Goal: Task Accomplishment & Management: Use online tool/utility

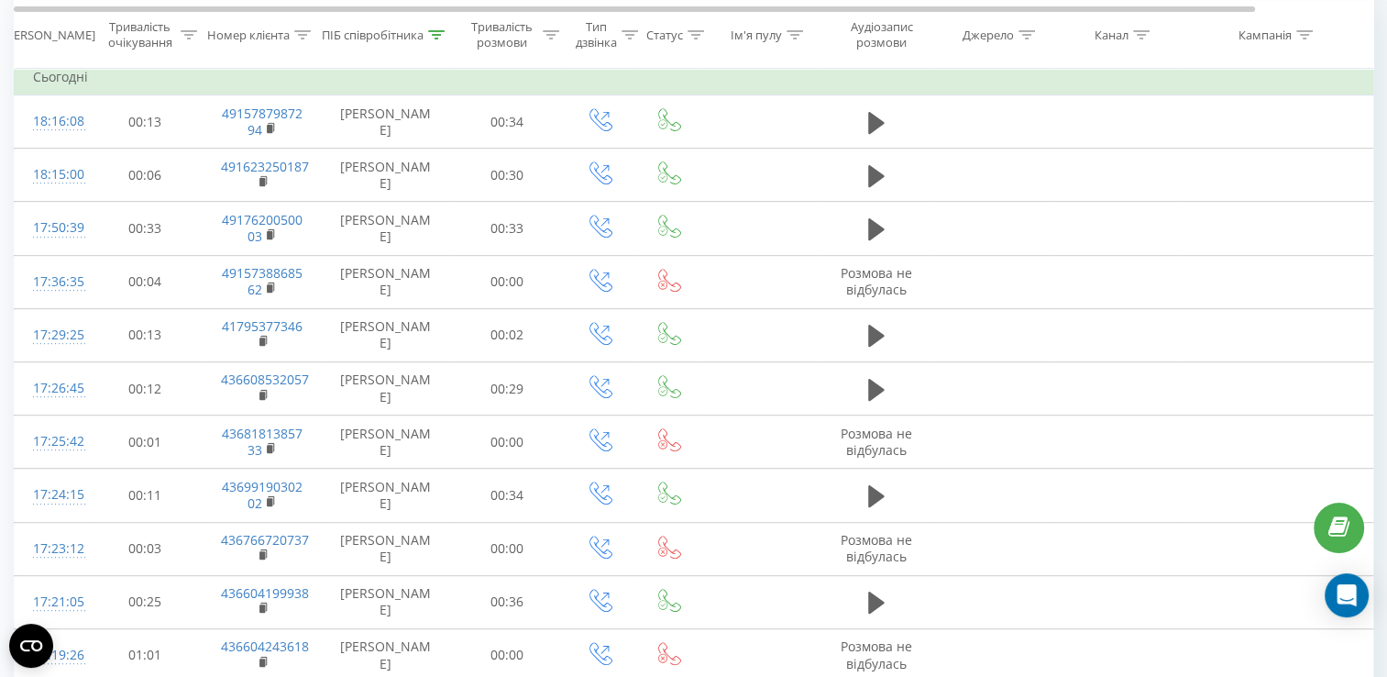
scroll to position [660, 0]
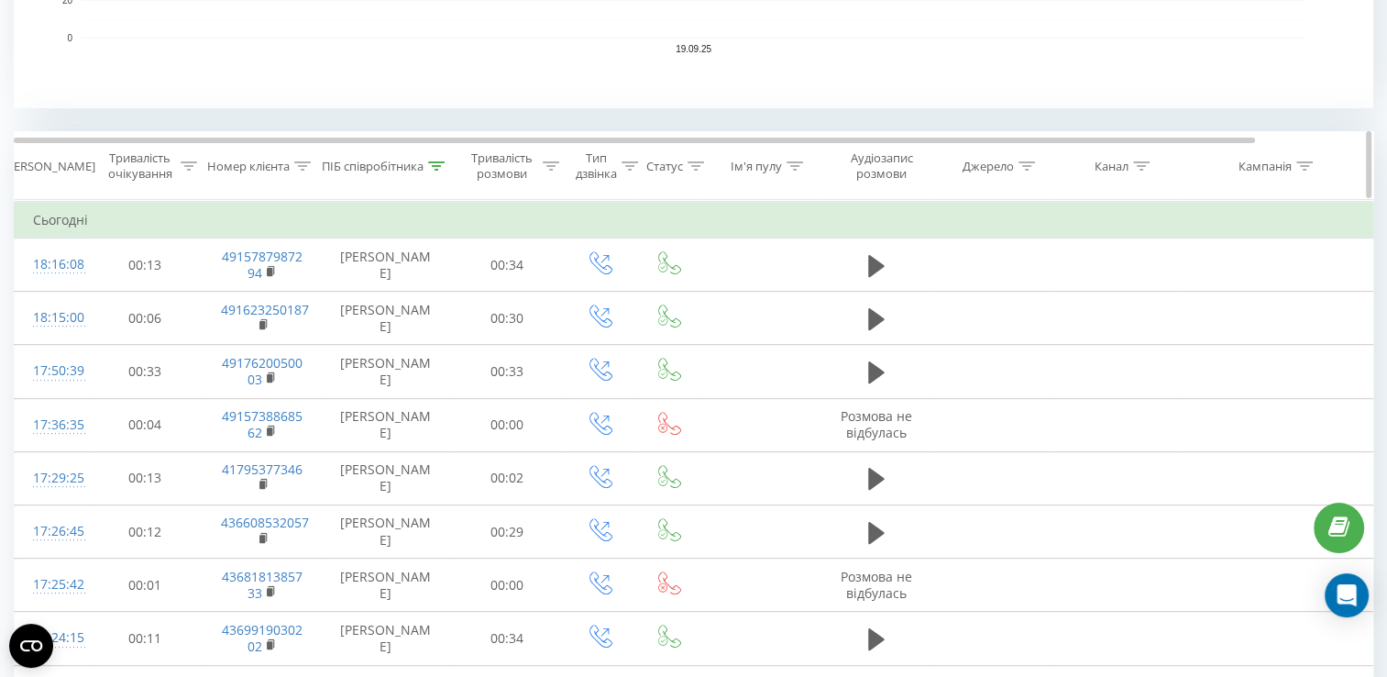
click at [491, 155] on div "Тривалість розмови" at bounding box center [502, 165] width 72 height 31
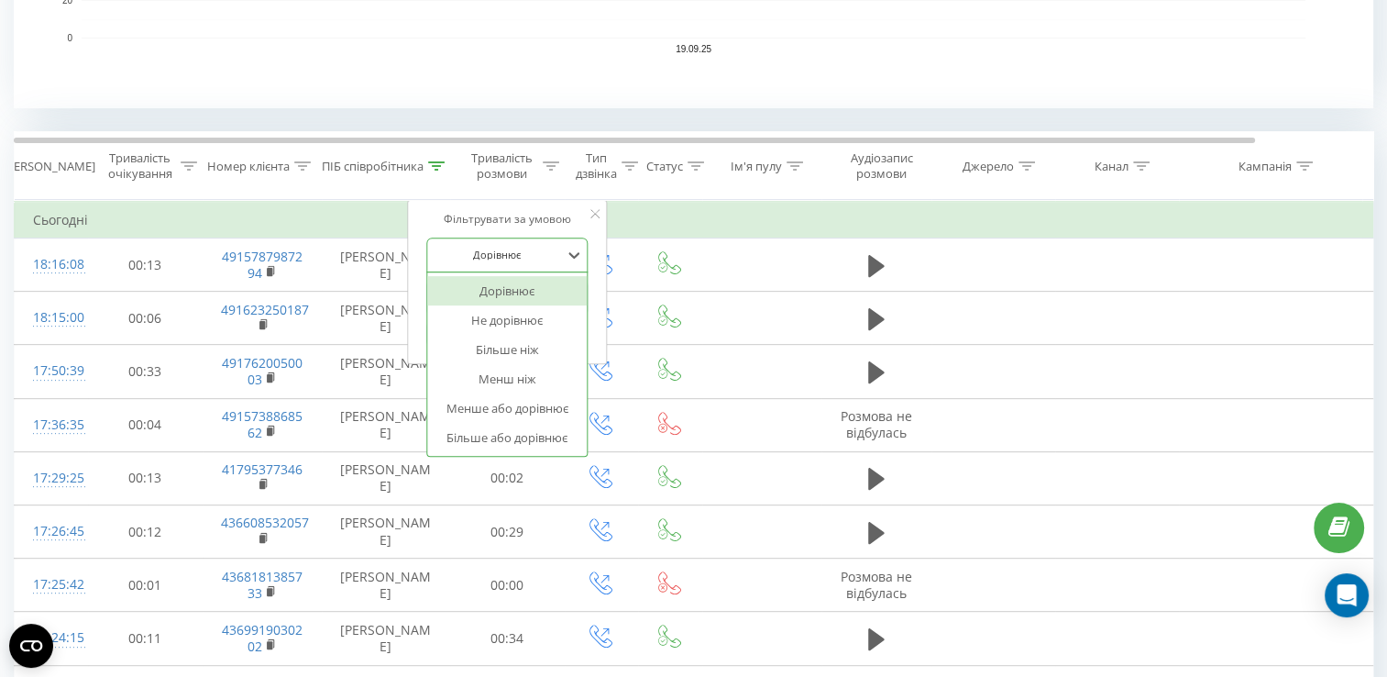
click at [523, 259] on div at bounding box center [497, 254] width 130 height 17
click at [513, 351] on div "Більше ніж" at bounding box center [507, 349] width 160 height 29
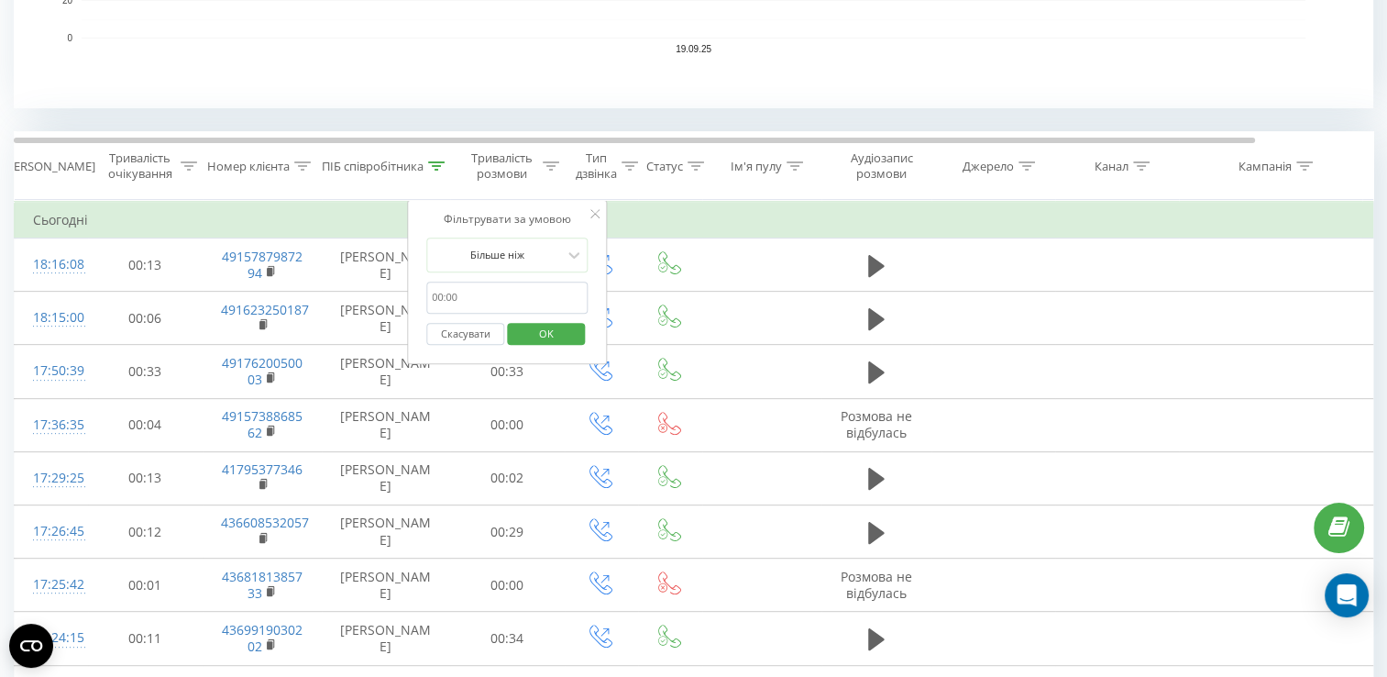
click at [510, 293] on input "text" at bounding box center [506, 297] width 161 height 32
type input "120"
click button "OK" at bounding box center [546, 334] width 78 height 23
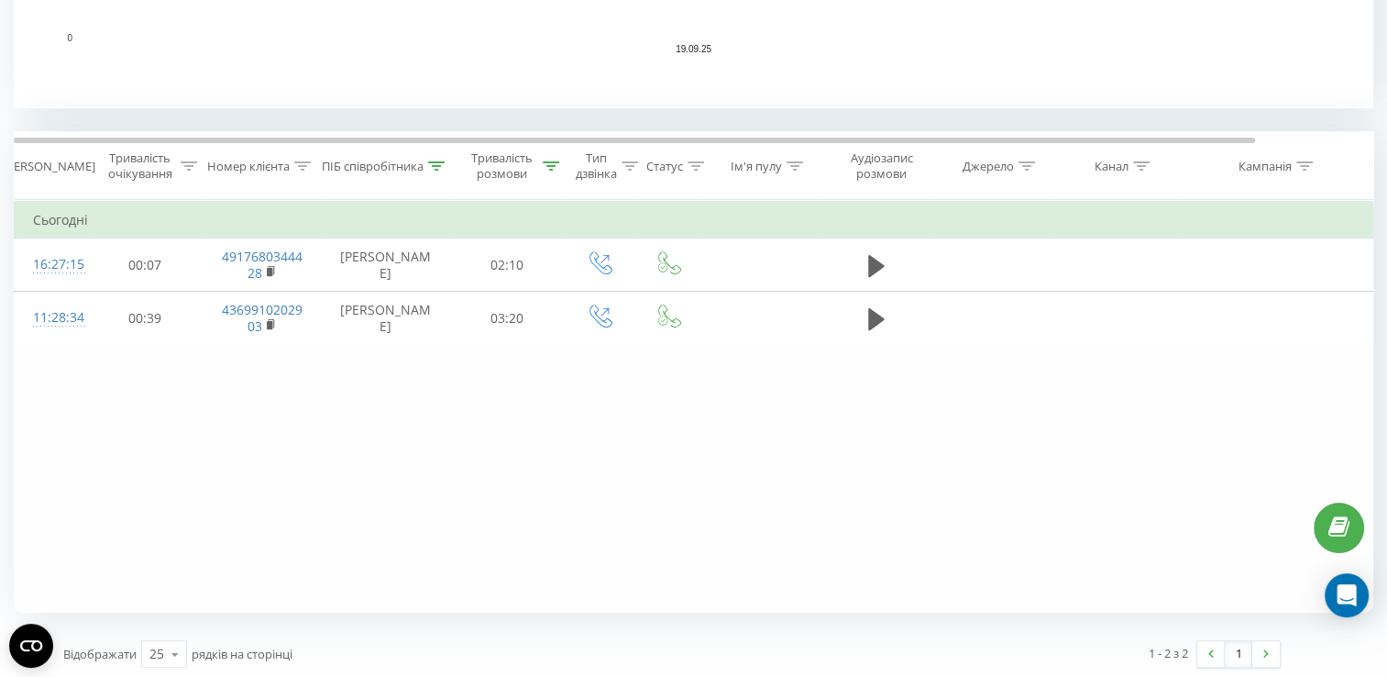
scroll to position [664, 0]
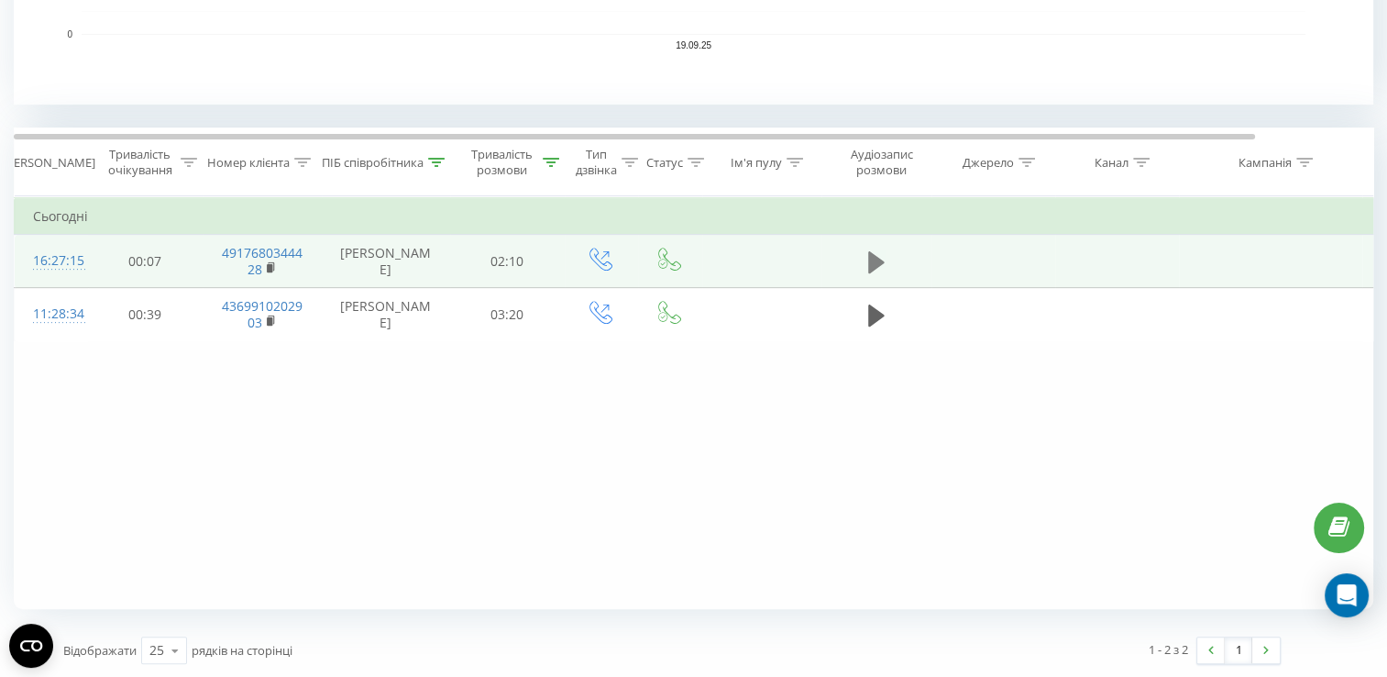
click at [877, 259] on icon at bounding box center [876, 261] width 17 height 22
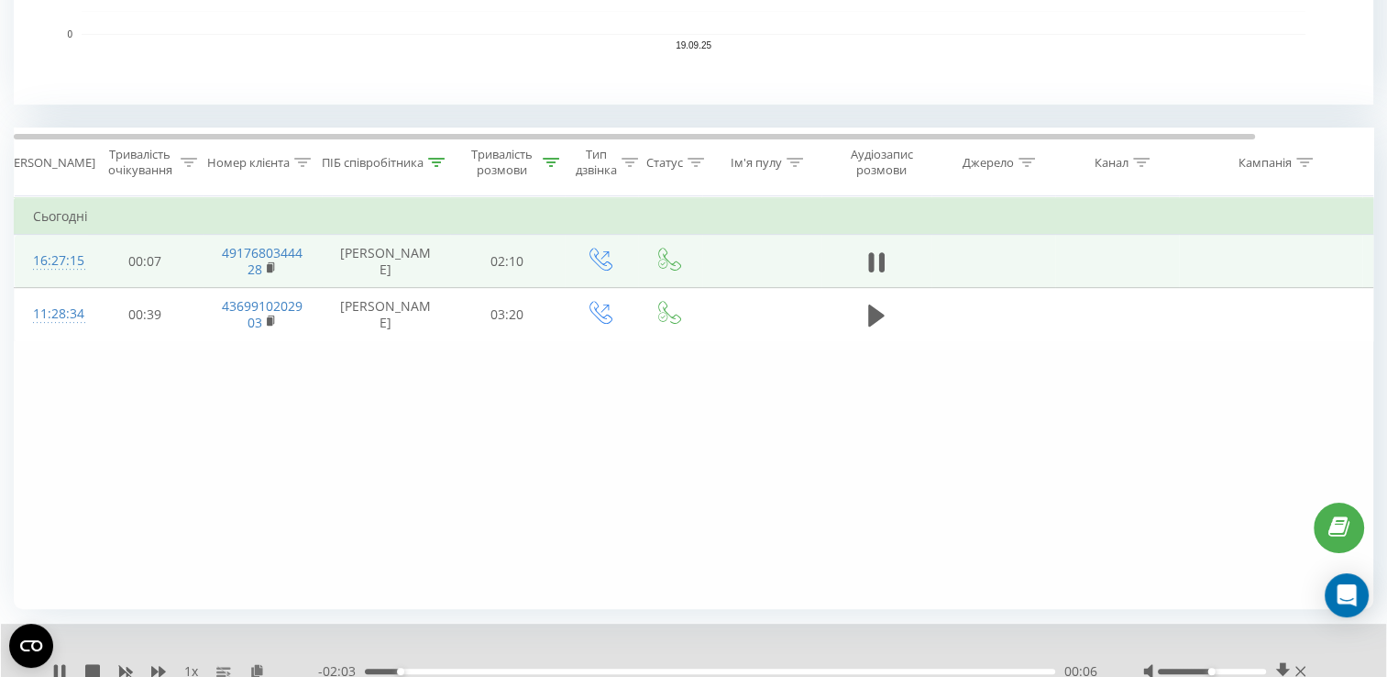
click at [877, 259] on icon at bounding box center [876, 262] width 17 height 26
click at [268, 264] on rect at bounding box center [270, 268] width 6 height 8
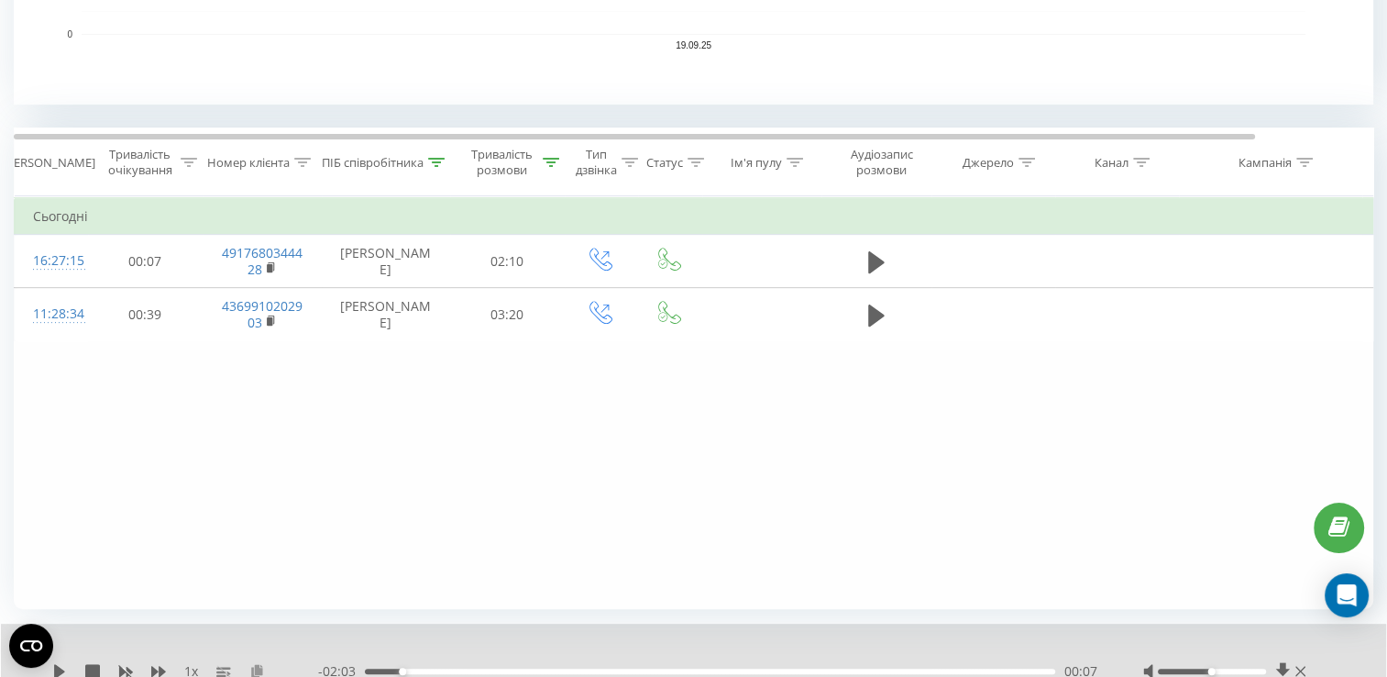
click at [252, 668] on icon at bounding box center [257, 670] width 16 height 13
